Goal: Task Accomplishment & Management: Complete application form

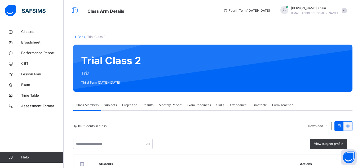
click at [113, 110] on div "Subjects" at bounding box center [110, 105] width 18 height 11
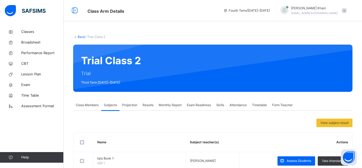
click at [135, 108] on div "Projection" at bounding box center [130, 105] width 20 height 11
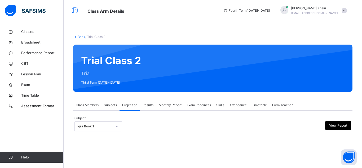
click at [97, 106] on span "Class Members" at bounding box center [87, 105] width 23 height 5
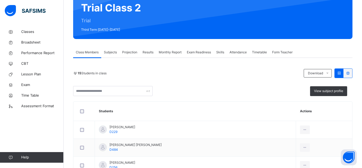
scroll to position [42, 0]
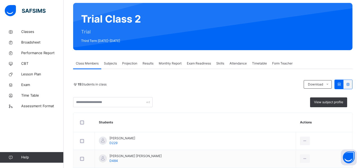
click at [106, 62] on span "Subjects" at bounding box center [110, 63] width 13 height 5
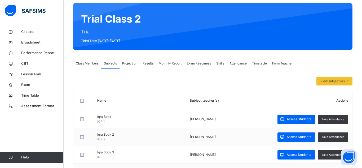
click at [123, 64] on span "Projection" at bounding box center [129, 63] width 15 height 5
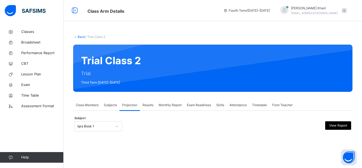
click at [117, 128] on div "Iqra Book 1" at bounding box center [99, 126] width 48 height 10
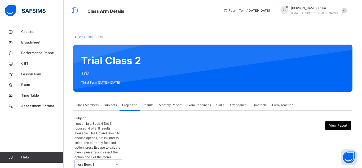
scroll to position [38, 0]
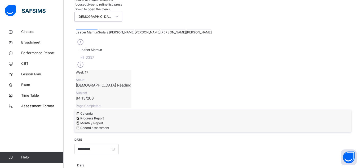
scroll to position [132, 0]
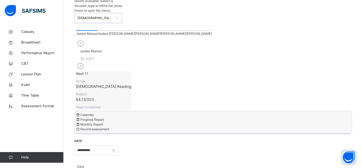
click at [112, 117] on div "Progress Report" at bounding box center [213, 119] width 274 height 5
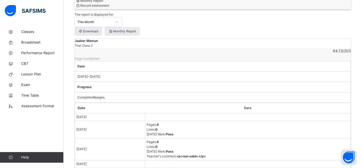
scroll to position [0, 0]
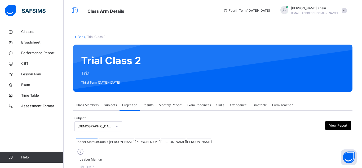
click at [94, 107] on span "Class Members" at bounding box center [87, 105] width 23 height 5
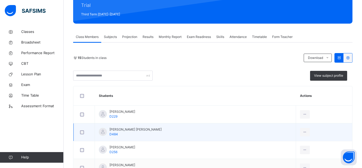
scroll to position [56, 0]
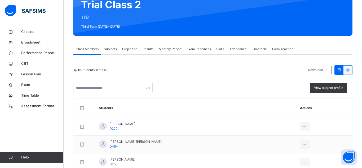
click at [133, 51] on div "Projection" at bounding box center [130, 49] width 20 height 11
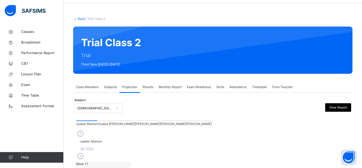
scroll to position [18, 0]
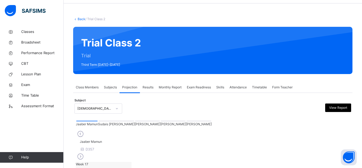
click at [187, 121] on div at bounding box center [199, 121] width 25 height 1
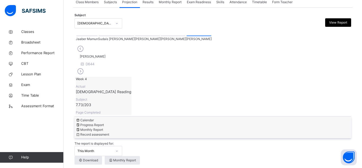
scroll to position [102, 0]
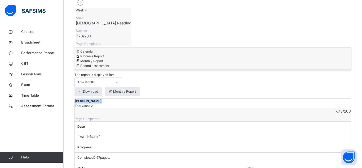
scroll to position [167, 0]
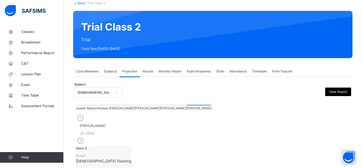
click at [82, 91] on div "[DEMOGRAPHIC_DATA] Reading (007)" at bounding box center [94, 92] width 35 height 5
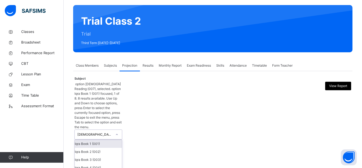
scroll to position [40, 0]
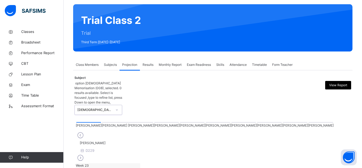
click at [257, 122] on div at bounding box center [269, 122] width 25 height 1
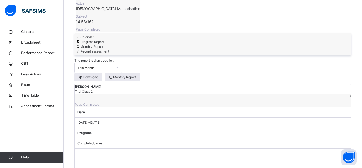
scroll to position [188, 0]
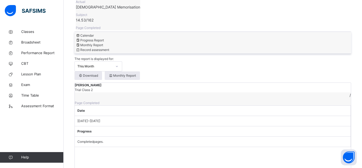
click at [113, 64] on div "This Month" at bounding box center [94, 66] width 35 height 5
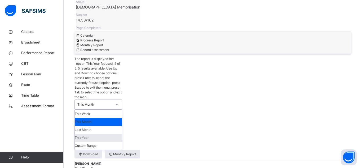
click at [122, 134] on div "This Year" at bounding box center [98, 138] width 47 height 8
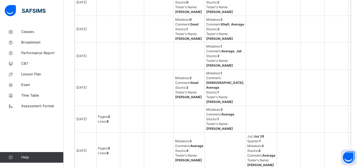
scroll to position [695, 0]
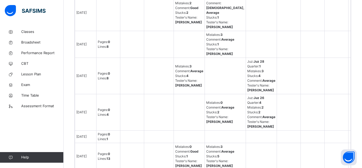
click at [152, 94] on td at bounding box center [159, 76] width 30 height 36
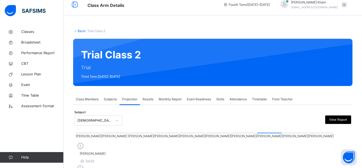
scroll to position [8, 0]
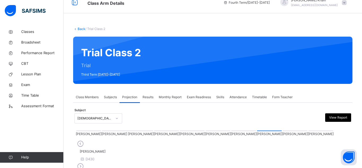
click at [109, 118] on div "Subject Quran Memorisation (008) View Report" at bounding box center [213, 118] width 277 height 15
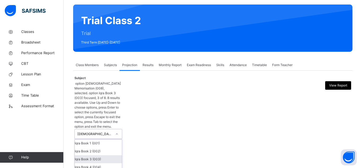
scroll to position [40, 0]
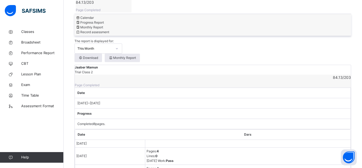
scroll to position [229, 0]
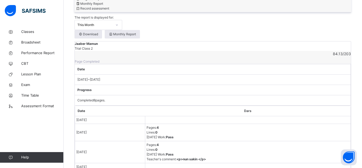
click at [161, 163] on td at bounding box center [248, 167] width 206 height 8
drag, startPoint x: 175, startPoint y: 98, endPoint x: 169, endPoint y: 83, distance: 16.1
click at [169, 115] on tbody "Oct 8, 2025 Oct 11, 2025 Pages: 4 Lines: 0 Today's Work : Pass Oct 12, 2025 Pag…" at bounding box center [213, 165] width 276 height 101
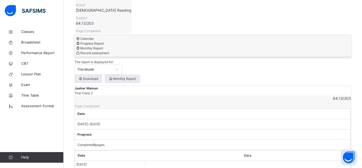
scroll to position [183, 0]
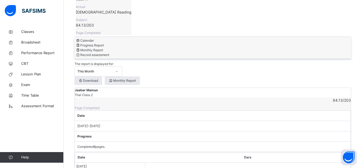
click at [286, 142] on div "Completed 8 pages." at bounding box center [213, 147] width 277 height 10
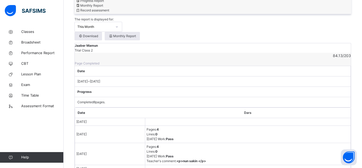
scroll to position [227, 0]
click at [123, 142] on td "[DATE]" at bounding box center [110, 153] width 70 height 22
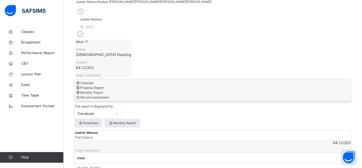
scroll to position [139, 0]
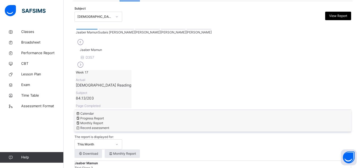
click at [187, 29] on div at bounding box center [199, 29] width 25 height 1
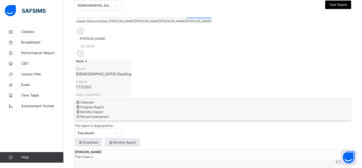
scroll to position [119, 0]
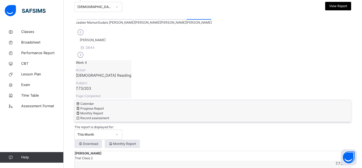
click at [79, 20] on div at bounding box center [86, 19] width 21 height 1
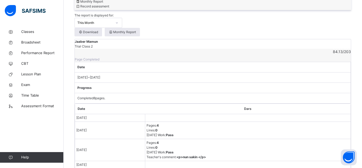
scroll to position [232, 0]
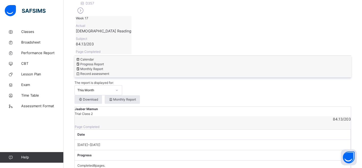
scroll to position [161, 0]
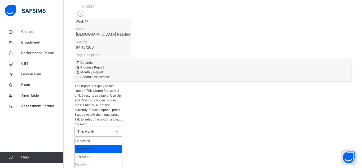
click at [113, 129] on div "This Month" at bounding box center [94, 131] width 35 height 5
click at [122, 161] on div "This Year" at bounding box center [98, 165] width 47 height 8
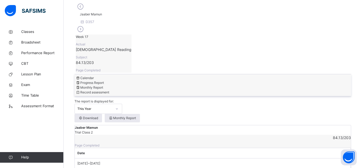
scroll to position [142, 0]
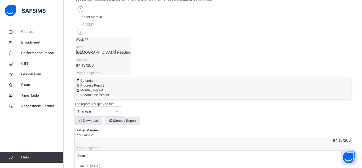
click at [196, 93] on div "Record assessment" at bounding box center [213, 95] width 274 height 5
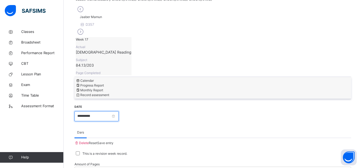
click at [119, 111] on input "**********" at bounding box center [97, 116] width 44 height 10
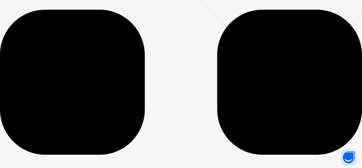
scroll to position [0, 0]
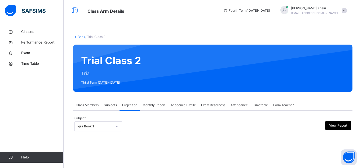
drag, startPoint x: 362, startPoint y: 131, endPoint x: 362, endPoint y: 146, distance: 15.4
click at [362, 146] on div "Back / Trial Class 2 Trial Class 2 Trial Third Term [DATE]-[DATE] Class Members…" at bounding box center [213, 88] width 299 height 123
click at [115, 128] on div "Iqra Book 1" at bounding box center [99, 126] width 48 height 10
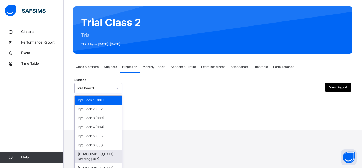
click at [87, 152] on div "[DEMOGRAPHIC_DATA] Reading (007)" at bounding box center [98, 157] width 47 height 14
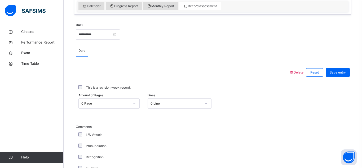
scroll to position [0, 0]
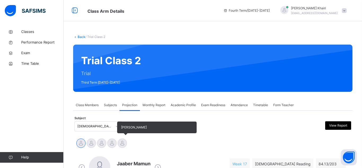
click at [122, 142] on div at bounding box center [122, 143] width 9 height 9
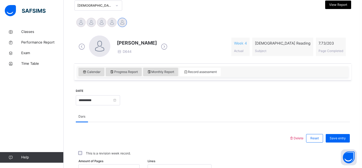
scroll to position [110, 0]
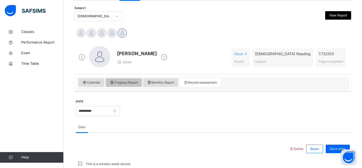
click at [123, 83] on span "Progress Report" at bounding box center [124, 82] width 28 height 5
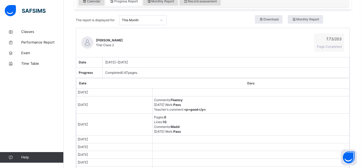
scroll to position [193, 0]
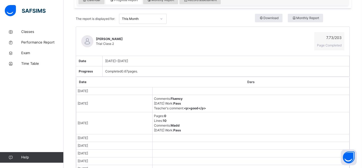
click at [123, 89] on td "[DATE]" at bounding box center [114, 91] width 76 height 8
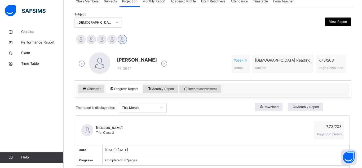
scroll to position [98, 0]
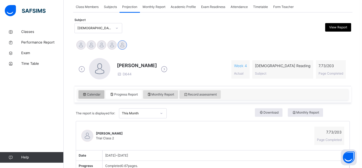
click at [101, 94] on div "Calendar" at bounding box center [92, 94] width 26 height 8
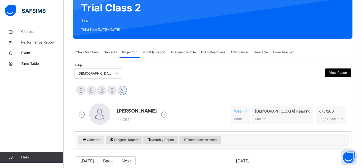
scroll to position [54, 0]
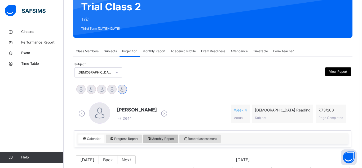
click at [153, 142] on div "Monthly Report" at bounding box center [160, 139] width 35 height 8
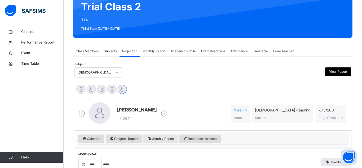
select select "****"
select select "*"
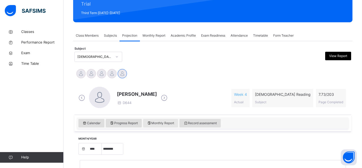
scroll to position [68, 0]
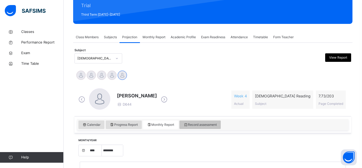
click at [199, 123] on span "Record assessment" at bounding box center [200, 124] width 33 height 5
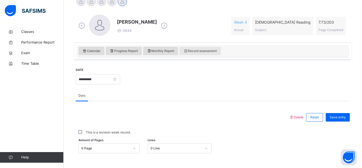
scroll to position [138, 0]
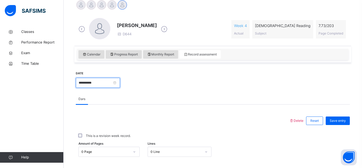
click at [95, 85] on input "**********" at bounding box center [98, 83] width 44 height 10
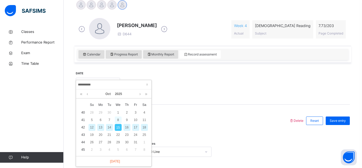
click at [119, 119] on div "8" at bounding box center [118, 119] width 7 height 7
type input "**********"
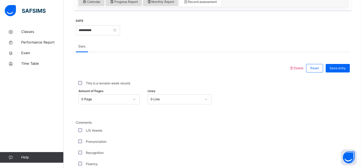
scroll to position [201, 0]
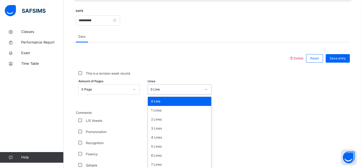
click at [165, 88] on div "option 0 Line focused, 1 of 16. 16 results available. Use Up and Down to choose…" at bounding box center [180, 89] width 64 height 10
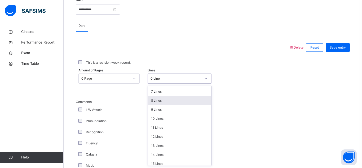
scroll to position [65, 0]
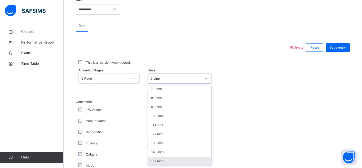
click at [183, 163] on div "15 Lines" at bounding box center [179, 161] width 63 height 9
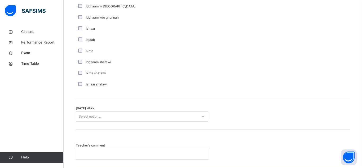
scroll to position [398, 0]
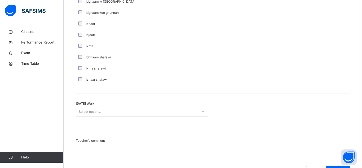
click at [186, 106] on div "[DATE] Work Select option..." at bounding box center [213, 109] width 274 height 32
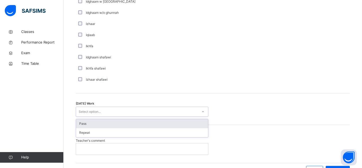
click at [190, 107] on div "Select option..." at bounding box center [142, 112] width 133 height 10
click at [191, 122] on div "Pass" at bounding box center [142, 123] width 132 height 9
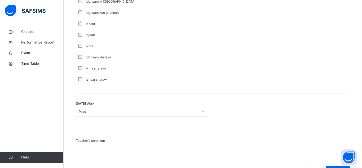
click at [190, 123] on div "[DATE] Work Pass" at bounding box center [213, 109] width 274 height 32
click at [185, 148] on p at bounding box center [142, 148] width 124 height 5
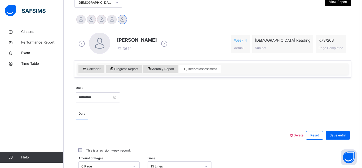
scroll to position [123, 0]
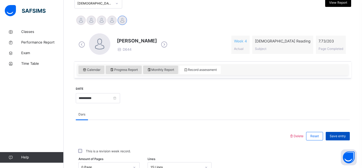
click at [330, 133] on div "Save entry" at bounding box center [338, 136] width 24 height 8
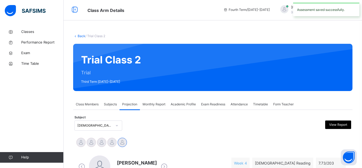
scroll to position [1, 0]
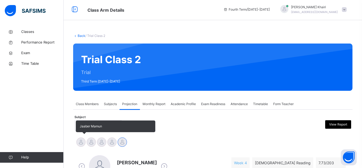
click at [81, 141] on div at bounding box center [80, 141] width 9 height 9
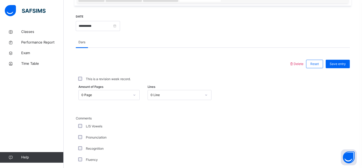
scroll to position [213, 0]
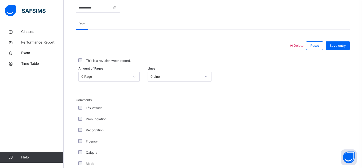
click at [117, 75] on div "0 Page" at bounding box center [105, 76] width 49 height 5
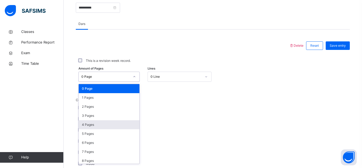
click at [104, 125] on div "4 Pages" at bounding box center [109, 124] width 61 height 9
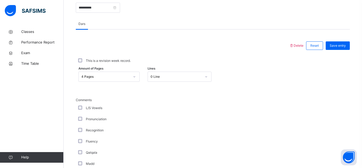
click at [314, 79] on div "Amount of Pages 4 Pages Lines 0 Line" at bounding box center [213, 77] width 274 height 10
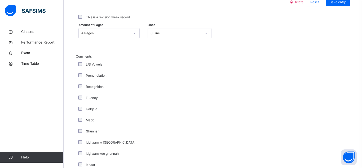
scroll to position [256, 0]
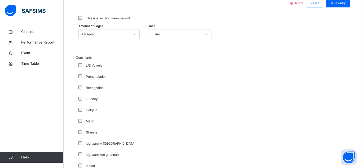
click at [81, 62] on div "L/S Vowels" at bounding box center [142, 65] width 133 height 11
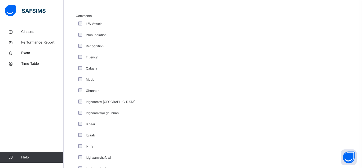
scroll to position [298, 0]
click at [107, 49] on div "Recognition" at bounding box center [142, 45] width 133 height 11
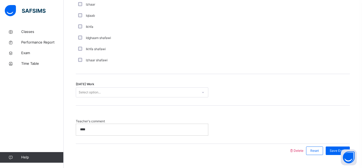
scroll to position [431, 0]
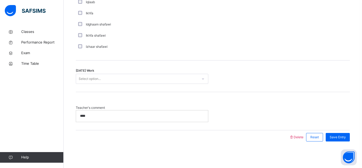
click at [122, 79] on div "Select option..." at bounding box center [137, 79] width 122 height 8
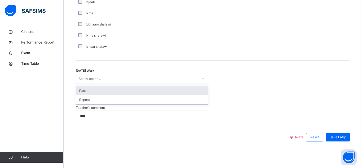
click at [125, 87] on div "Pass" at bounding box center [142, 90] width 132 height 9
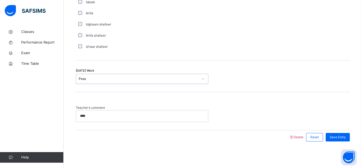
click at [157, 113] on div "****" at bounding box center [142, 115] width 132 height 11
click at [341, 135] on span "Save Entry" at bounding box center [338, 137] width 16 height 5
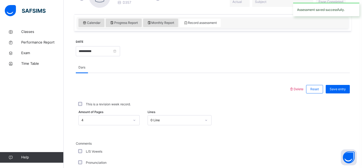
scroll to position [155, 0]
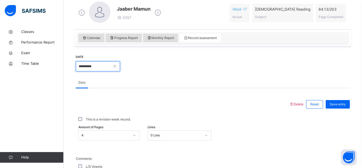
click at [97, 70] on input "**********" at bounding box center [98, 66] width 44 height 10
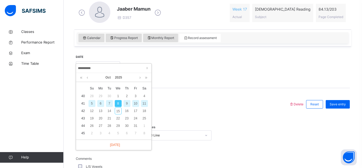
click at [122, 146] on div "[DATE]" at bounding box center [113, 145] width 75 height 10
click at [118, 143] on link "[DATE]" at bounding box center [113, 144] width 13 height 5
type input "**********"
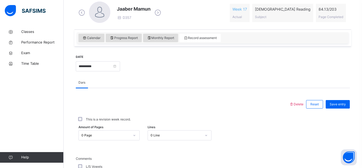
click at [119, 80] on div "Dars" at bounding box center [213, 82] width 274 height 11
click at [119, 80] on div "Class Arm Details Fourth Term / [DATE]-[DATE] Hafiz [PERSON_NAME] [EMAIL_ADDRES…" at bounding box center [181, 144] width 362 height 599
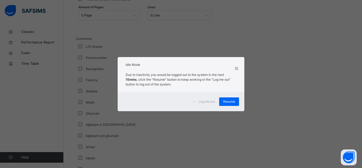
scroll to position [301, 0]
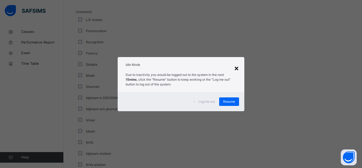
click at [236, 68] on div "×" at bounding box center [236, 67] width 5 height 11
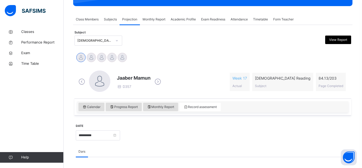
scroll to position [80, 0]
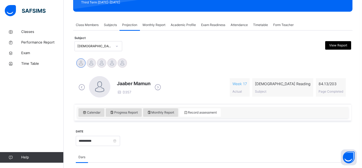
click at [92, 47] on div "[DEMOGRAPHIC_DATA] Reading (007)" at bounding box center [94, 46] width 35 height 5
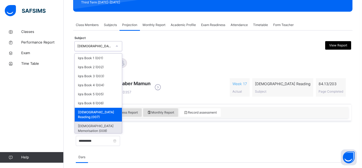
click at [84, 124] on div "[DEMOGRAPHIC_DATA] Memorisation (008)" at bounding box center [98, 129] width 47 height 14
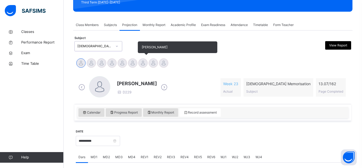
click at [140, 64] on div at bounding box center [143, 62] width 9 height 9
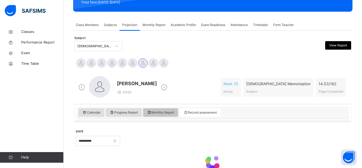
click at [172, 115] on div "Monthly Report" at bounding box center [160, 112] width 35 height 8
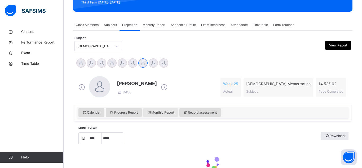
scroll to position [116, 0]
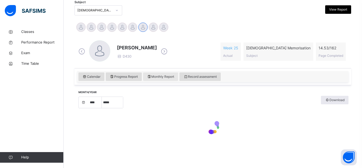
select select "****"
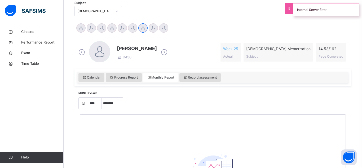
scroll to position [115, 0]
click at [89, 103] on select "**** **** **** **** **** **** ****" at bounding box center [95, 103] width 13 height 11
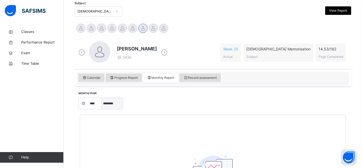
click at [106, 102] on select "***** ******** ***** ***** *** **** **** ****** ********* ******* ******** ****…" at bounding box center [112, 103] width 21 height 11
click at [102, 98] on select "***** ******** ***** ***** *** **** **** ****** ********* ******* ******** ****…" at bounding box center [112, 103] width 21 height 11
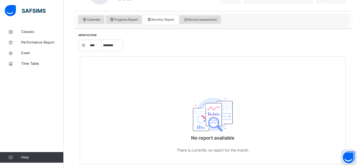
scroll to position [172, 0]
click at [116, 47] on select "***** ******** ***** ***** *** **** **** ****** ********* ******* ******** ****…" at bounding box center [112, 45] width 21 height 11
click at [102, 51] on select "***** ******** ***** ***** *** **** **** ****** ********* ******* ******** ****…" at bounding box center [112, 45] width 21 height 11
click at [108, 50] on select "***** ******** ***** ***** *** **** **** ****** ********* ******* ******** ****…" at bounding box center [112, 45] width 21 height 11
select select "*"
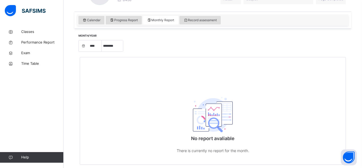
click at [102, 51] on select "***** ******** ***** ***** *** **** **** ****** ********* ******* ******** ****…" at bounding box center [112, 45] width 21 height 11
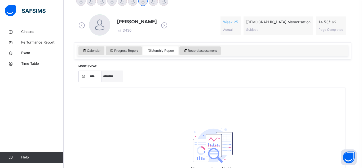
scroll to position [142, 0]
click at [204, 51] on span "Record assessment" at bounding box center [200, 51] width 33 height 5
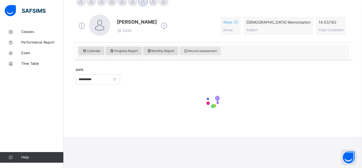
scroll to position [110, 0]
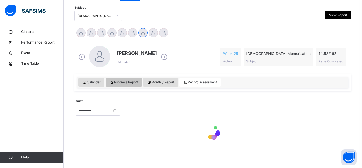
click at [123, 80] on span "Progress Report" at bounding box center [124, 82] width 28 height 5
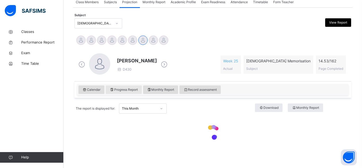
click at [135, 86] on div "Progress Report" at bounding box center [124, 89] width 36 height 8
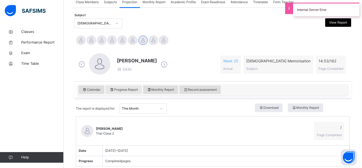
scroll to position [142, 0]
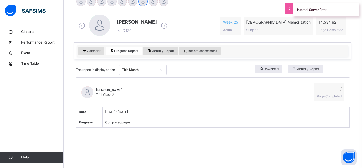
click at [144, 72] on div "This Month" at bounding box center [137, 70] width 37 height 8
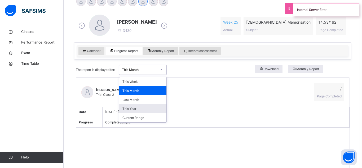
click at [154, 106] on div "This Year" at bounding box center [142, 108] width 47 height 9
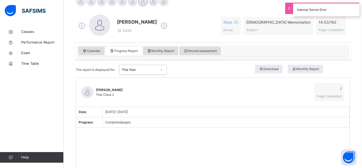
scroll to position [103, 0]
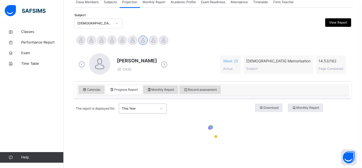
click at [154, 106] on div "This Year" at bounding box center [139, 108] width 35 height 5
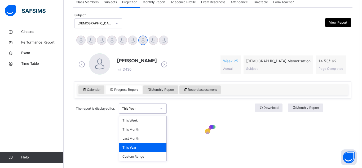
click at [176, 143] on div at bounding box center [213, 132] width 274 height 33
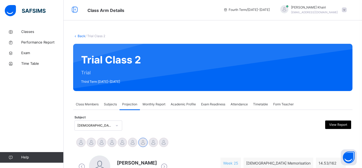
scroll to position [1, 0]
